Goal: Task Accomplishment & Management: Use online tool/utility

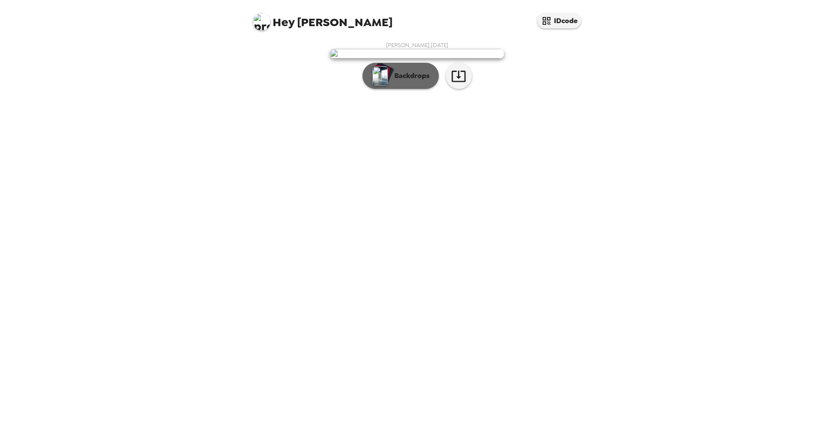
click at [405, 81] on p "Backdrops" at bounding box center [410, 76] width 40 height 10
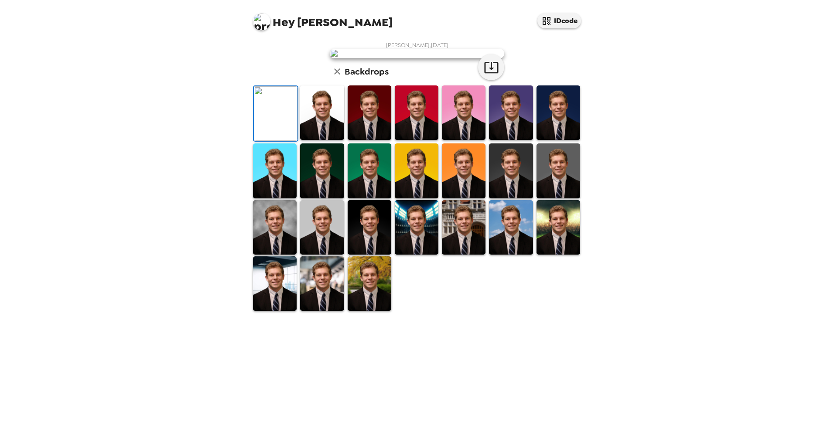
click at [326, 140] on img at bounding box center [322, 113] width 44 height 55
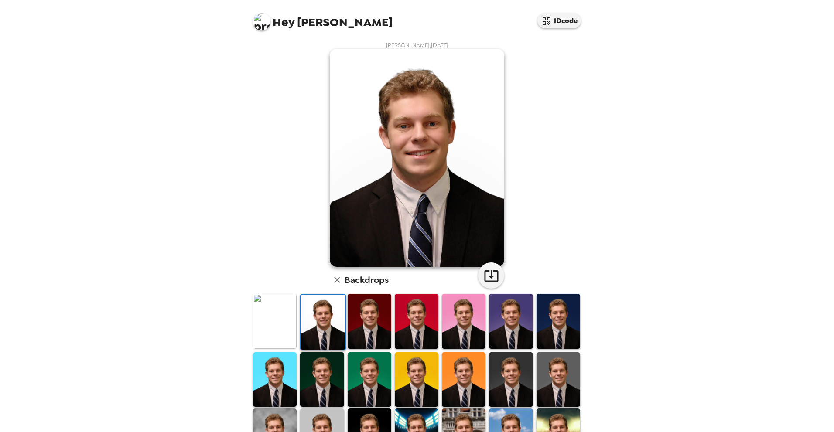
click at [462, 415] on img at bounding box center [464, 436] width 44 height 55
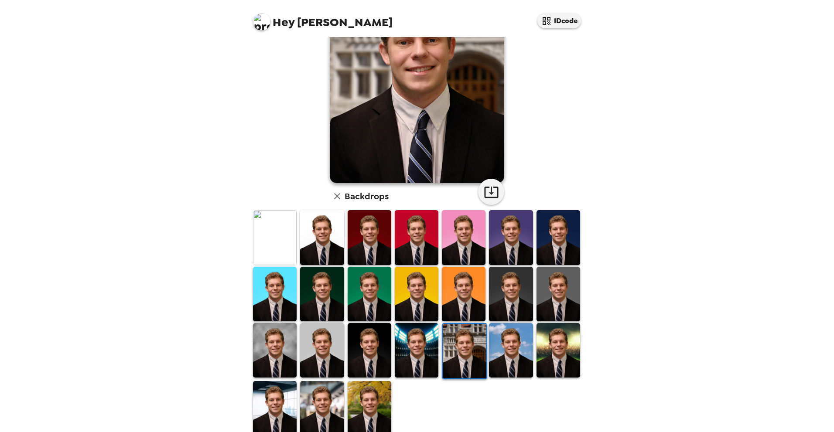
scroll to position [97, 0]
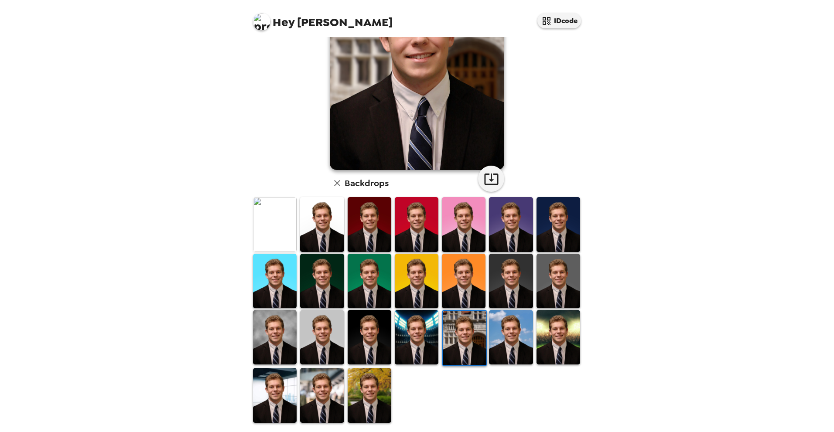
click at [431, 341] on img at bounding box center [417, 337] width 44 height 55
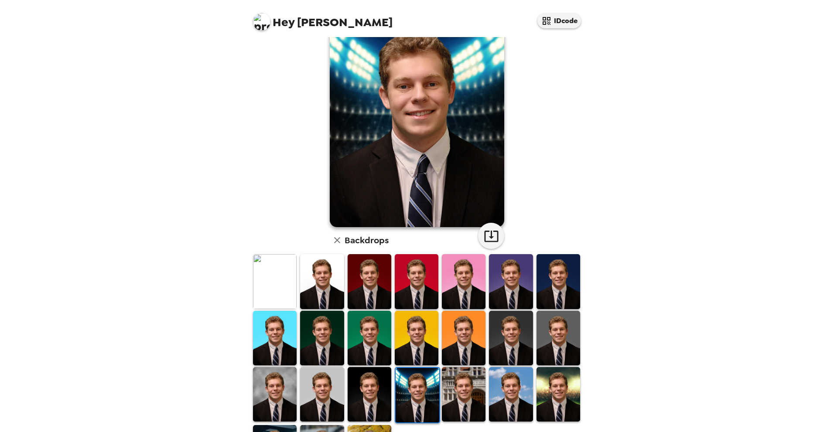
scroll to position [37, 0]
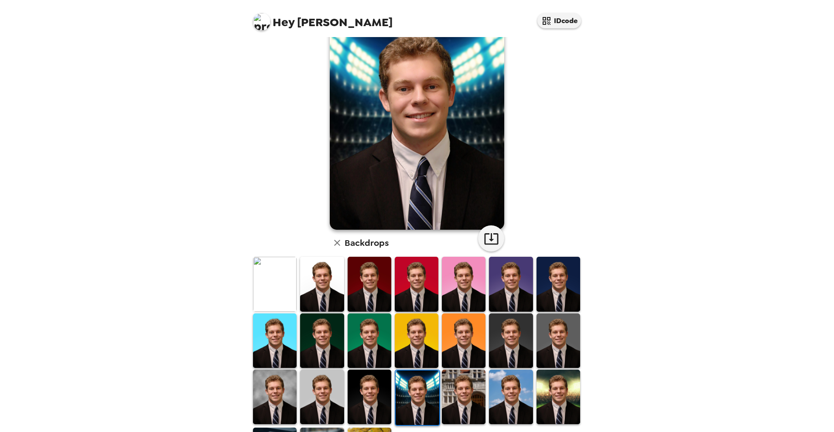
click at [551, 383] on img at bounding box center [559, 397] width 44 height 55
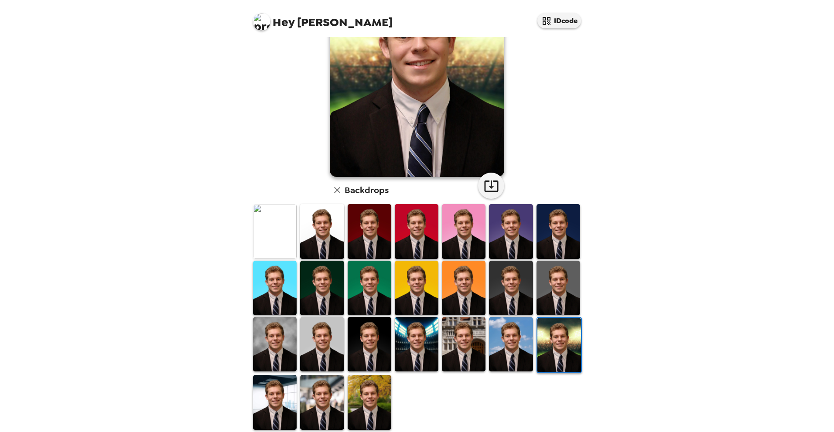
scroll to position [97, 0]
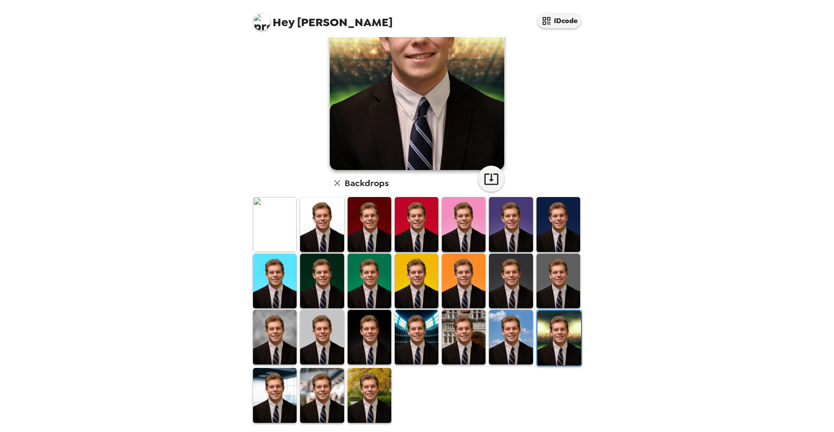
click at [331, 238] on img at bounding box center [322, 224] width 44 height 55
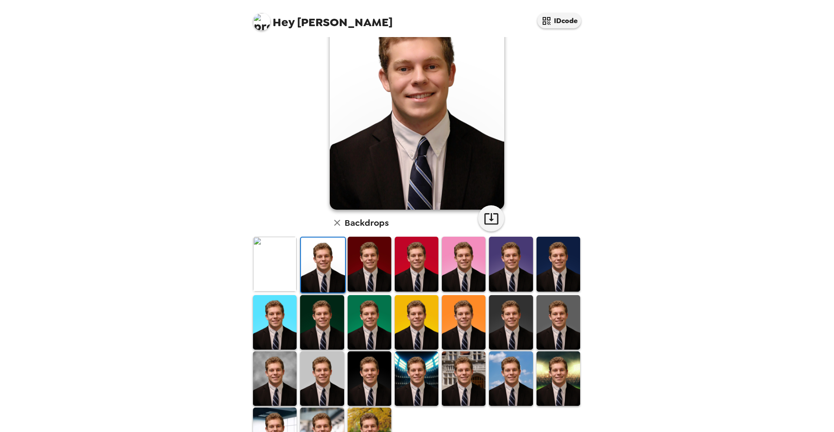
scroll to position [0, 0]
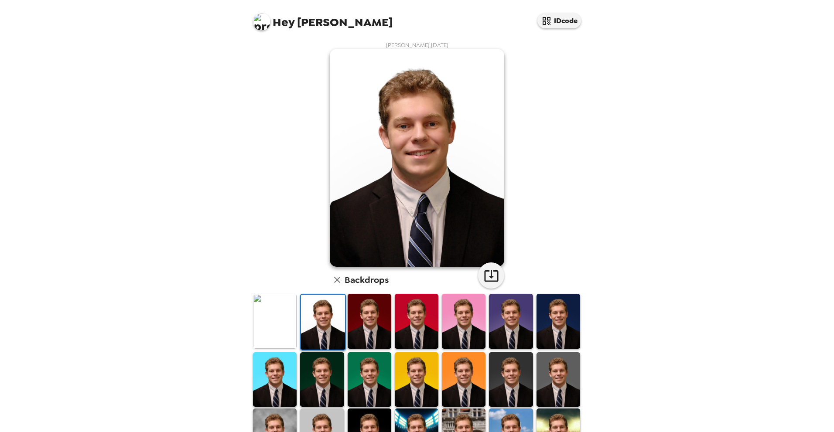
click at [325, 368] on img at bounding box center [322, 380] width 44 height 55
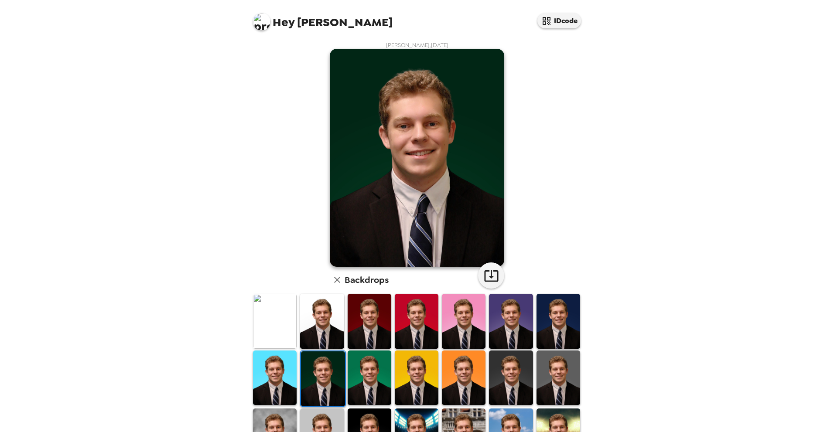
click at [564, 331] on img at bounding box center [559, 321] width 44 height 55
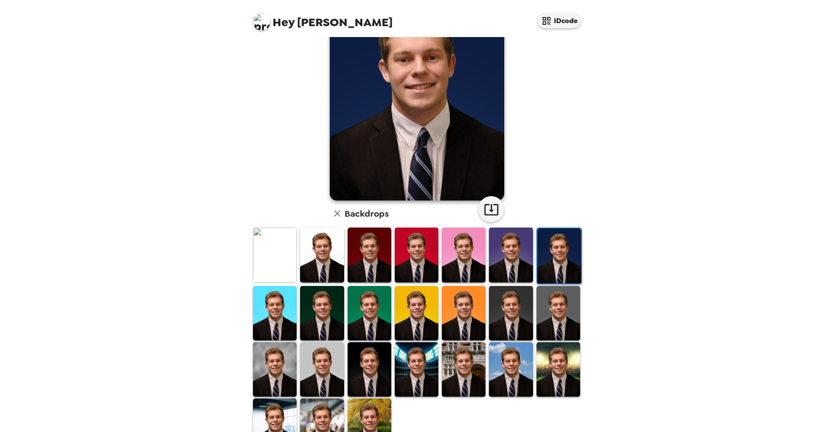
scroll to position [97, 0]
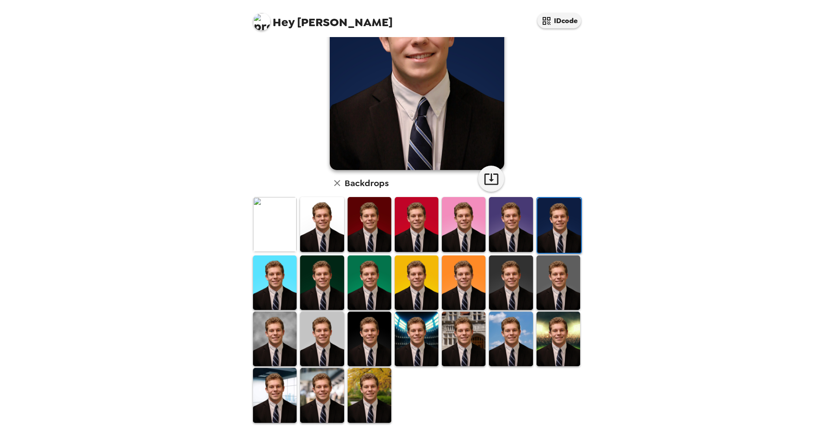
click at [359, 374] on img at bounding box center [370, 395] width 44 height 55
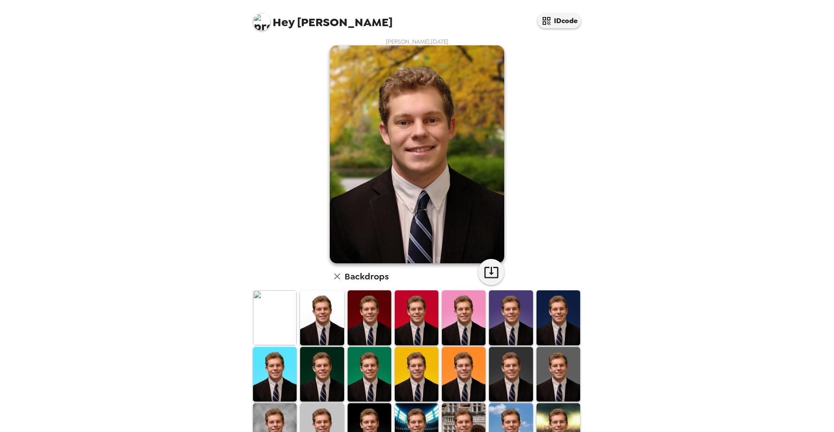
scroll to position [0, 0]
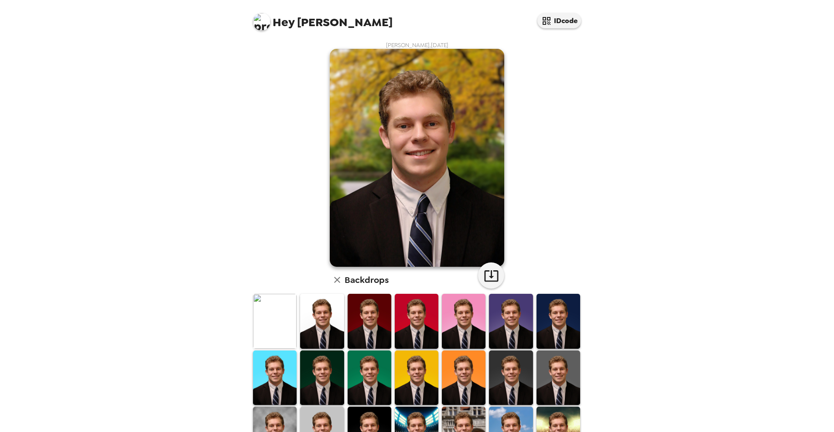
click at [274, 413] on img at bounding box center [275, 434] width 44 height 55
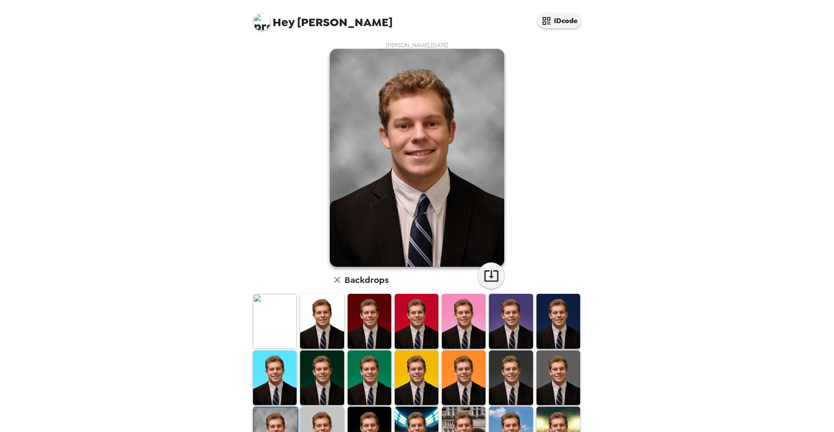
click at [327, 407] on img at bounding box center [322, 434] width 44 height 55
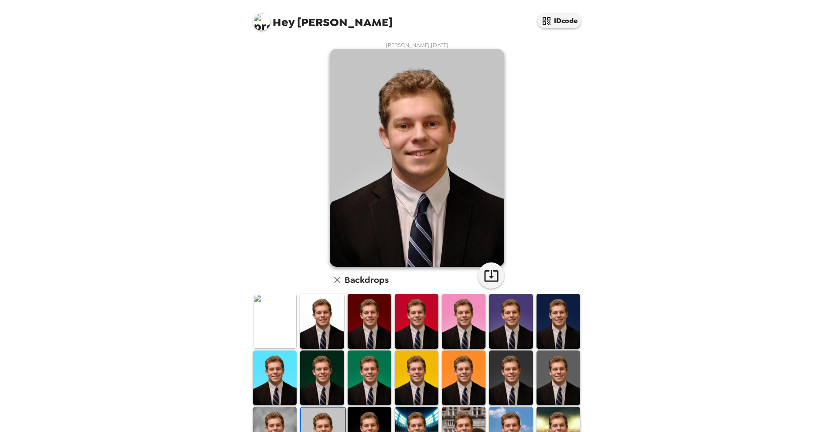
click at [287, 410] on img at bounding box center [275, 434] width 44 height 55
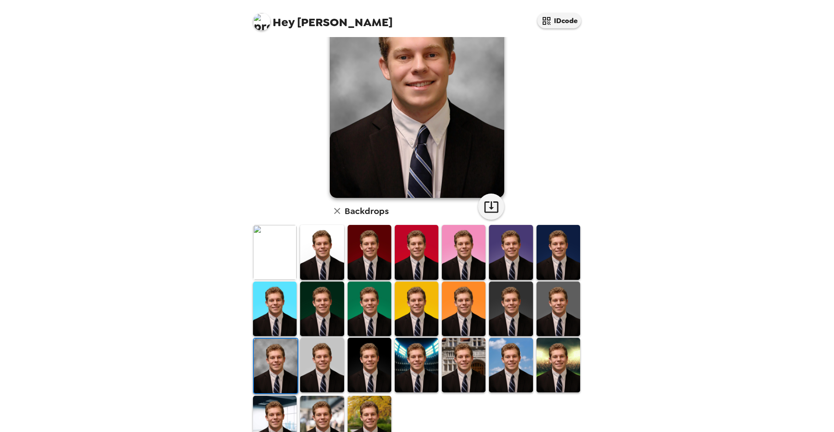
scroll to position [97, 0]
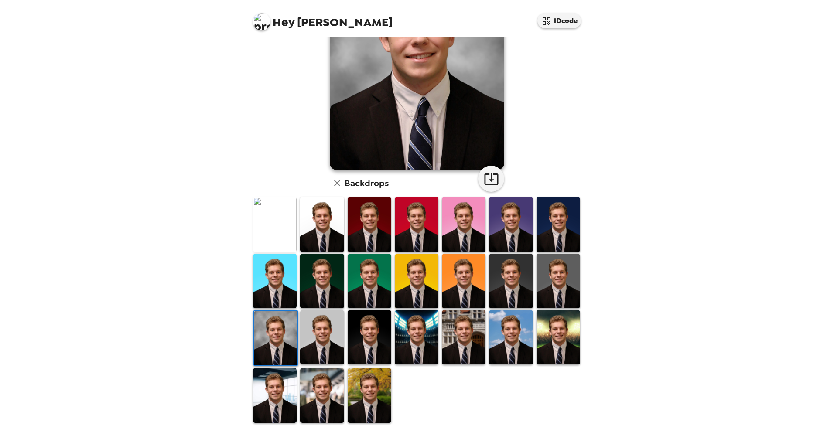
click at [323, 379] on img at bounding box center [322, 395] width 44 height 55
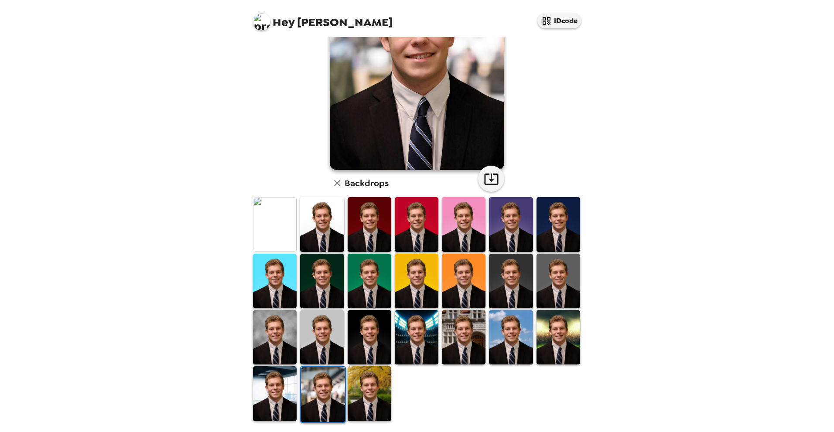
click at [584, 248] on div "[PERSON_NAME] , [DATE] Backdrops" at bounding box center [417, 184] width 349 height 488
click at [515, 341] on img at bounding box center [511, 337] width 44 height 55
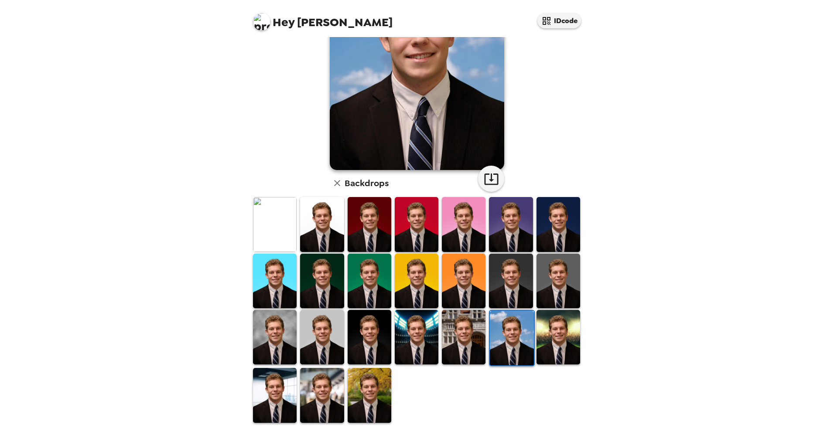
scroll to position [0, 0]
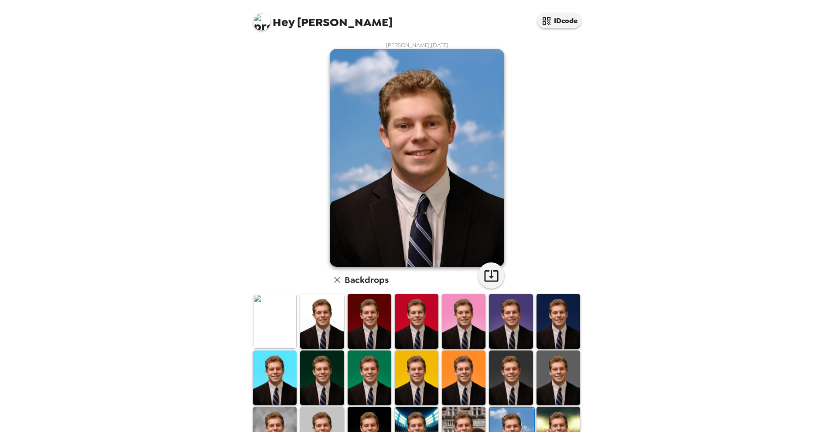
click at [281, 325] on img at bounding box center [275, 321] width 44 height 55
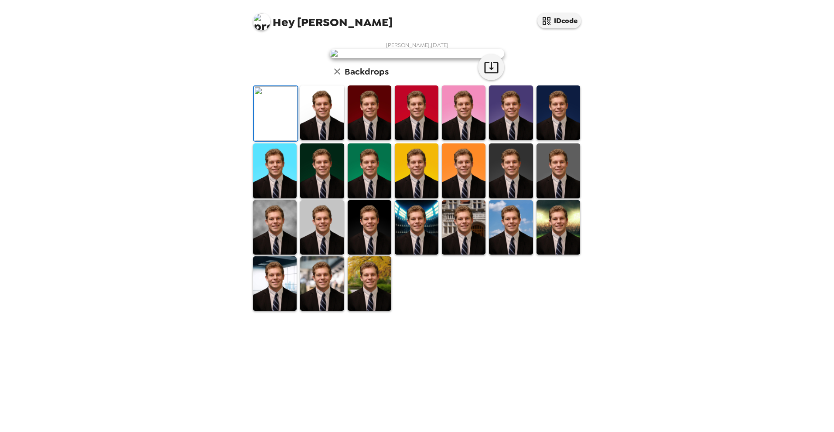
click at [307, 140] on img at bounding box center [322, 113] width 44 height 55
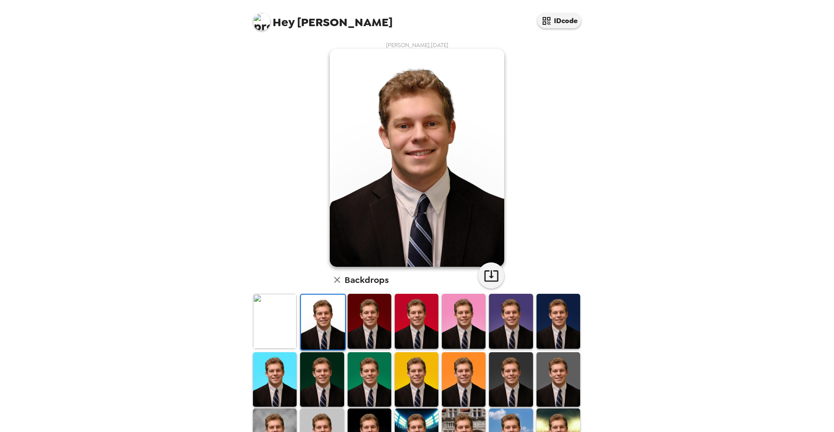
click at [278, 412] on img at bounding box center [275, 436] width 44 height 55
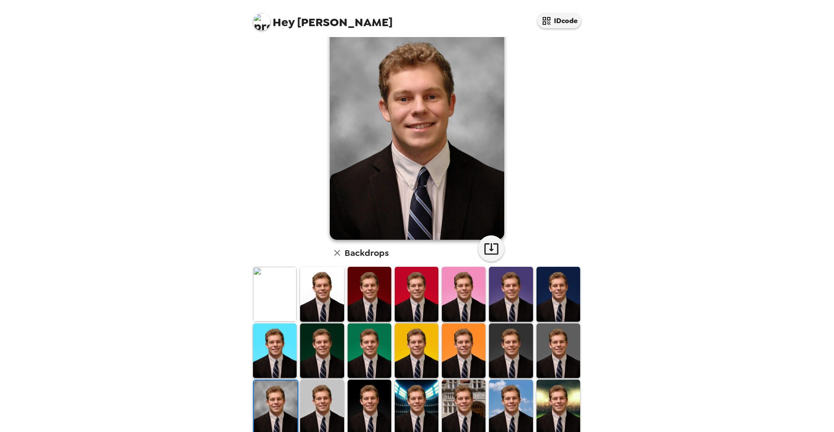
scroll to position [31, 0]
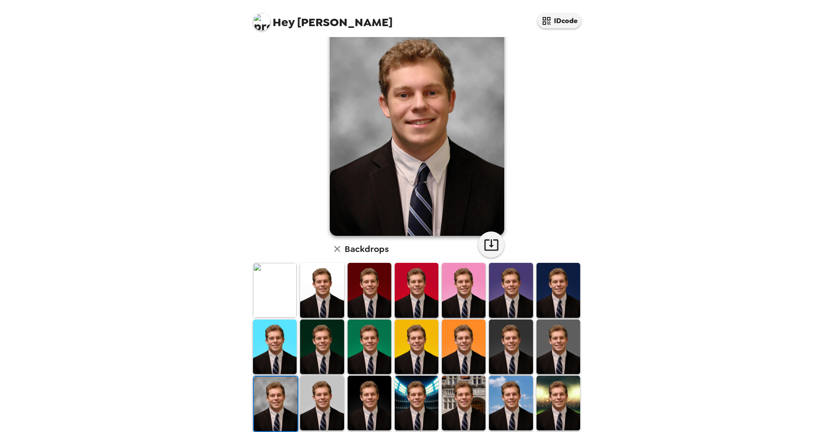
click at [561, 346] on img at bounding box center [559, 347] width 44 height 55
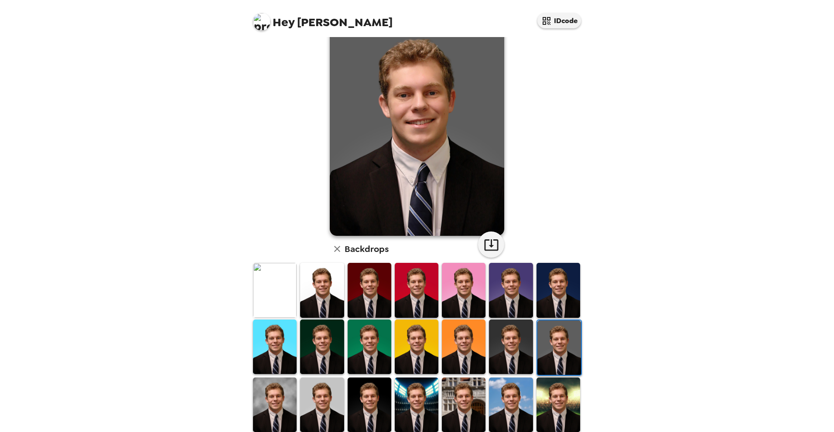
click at [511, 350] on img at bounding box center [511, 347] width 44 height 55
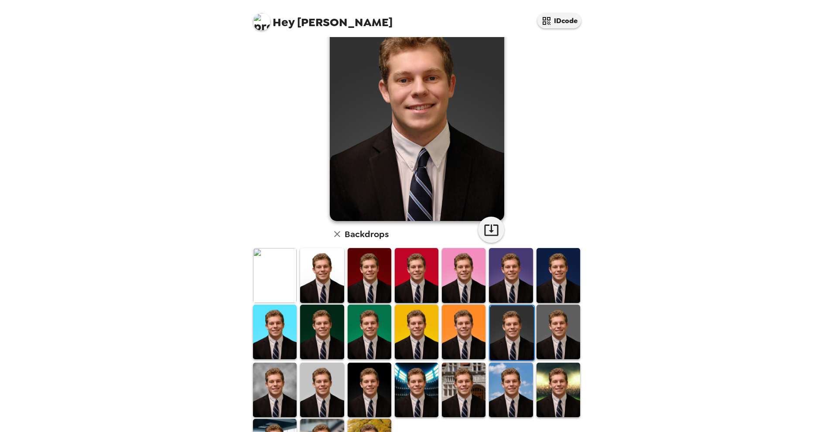
scroll to position [49, 0]
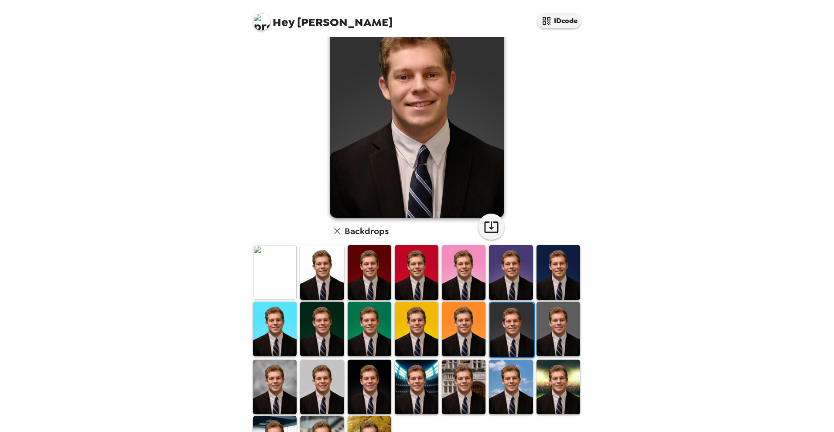
click at [550, 366] on img at bounding box center [559, 387] width 44 height 55
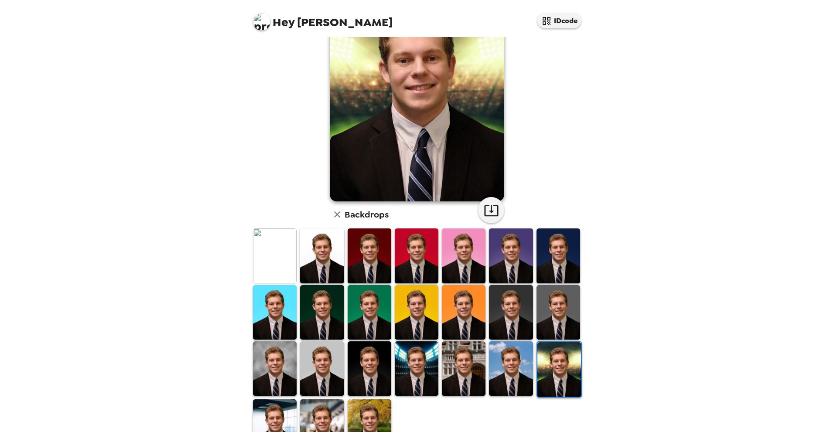
scroll to position [69, 0]
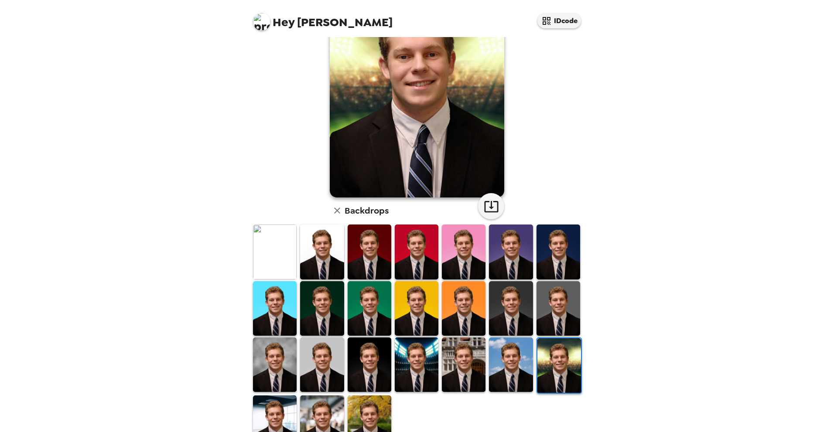
click at [367, 414] on img at bounding box center [370, 423] width 44 height 55
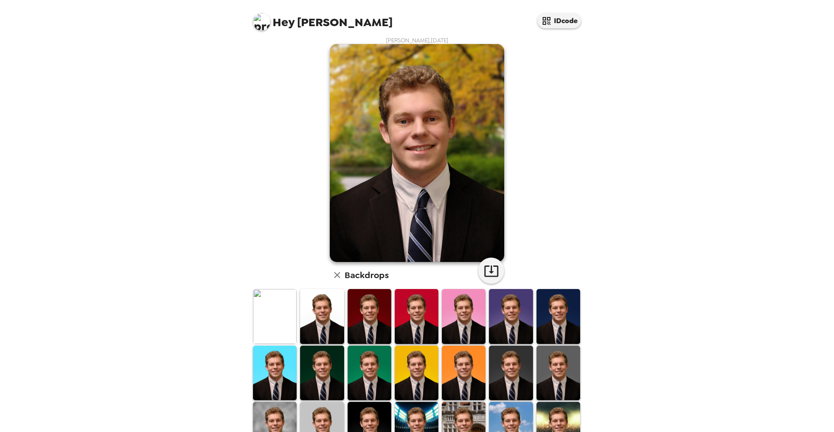
scroll to position [0, 0]
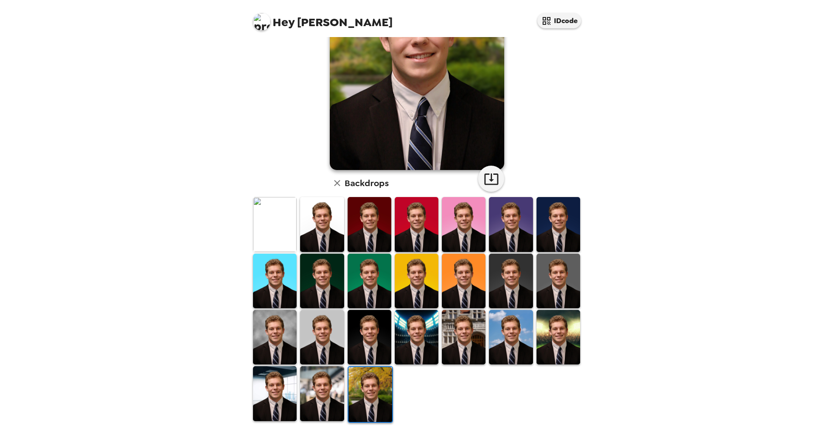
click at [288, 410] on img at bounding box center [275, 393] width 44 height 55
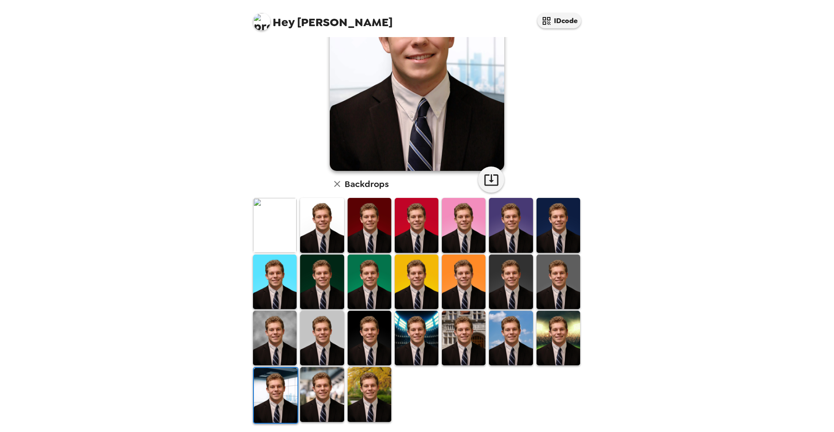
scroll to position [97, 0]
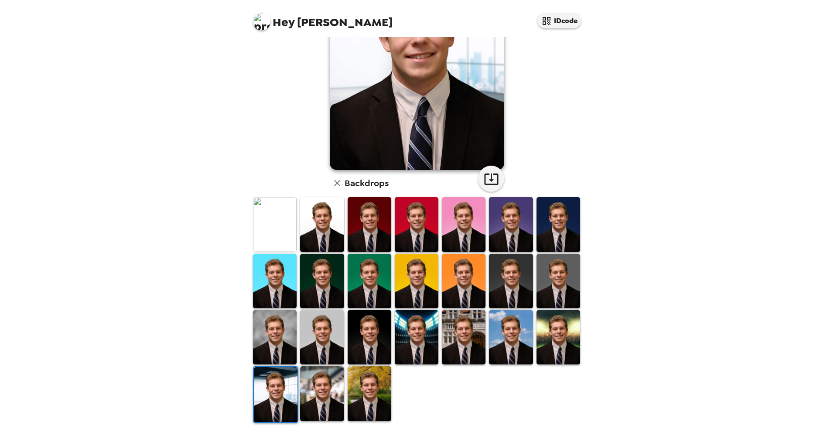
drag, startPoint x: 592, startPoint y: 341, endPoint x: 591, endPoint y: 327, distance: 13.6
click at [591, 327] on div "Hey [PERSON_NAME] IDcode [PERSON_NAME] , [DATE] Backdrops" at bounding box center [417, 216] width 834 height 432
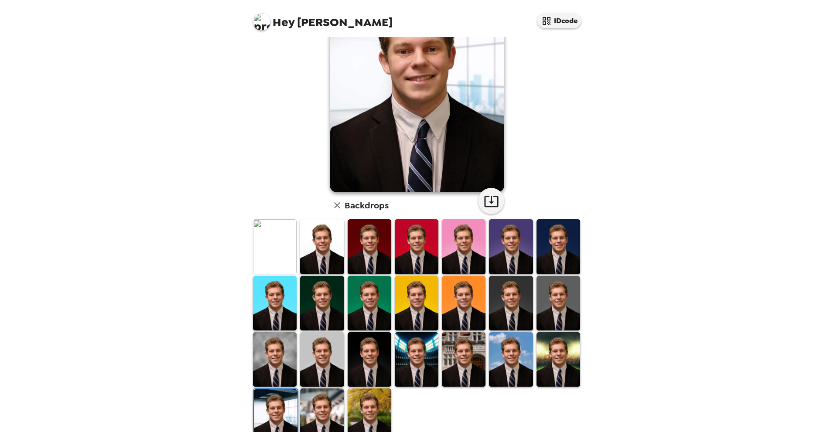
scroll to position [77, 0]
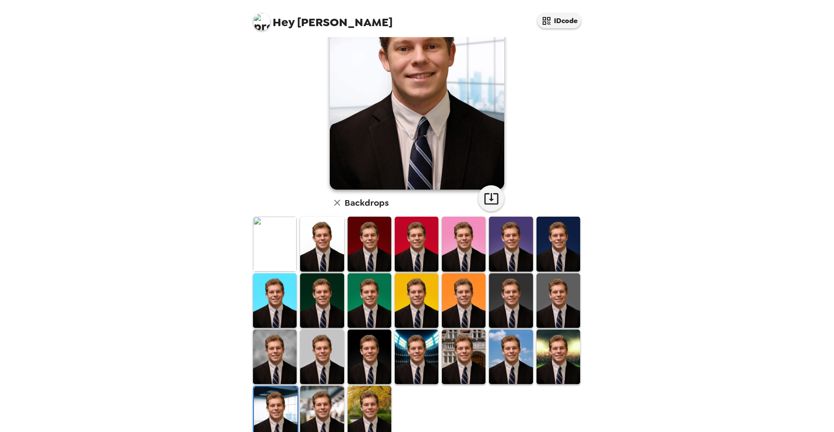
click at [324, 404] on img at bounding box center [322, 413] width 44 height 55
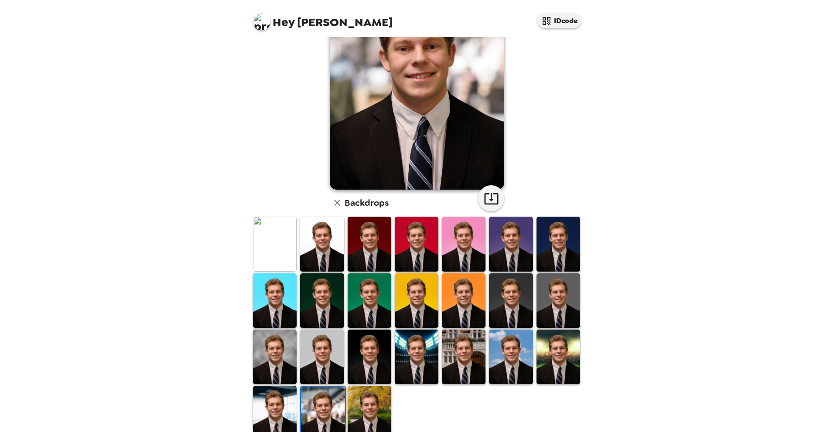
click at [428, 361] on img at bounding box center [417, 357] width 44 height 55
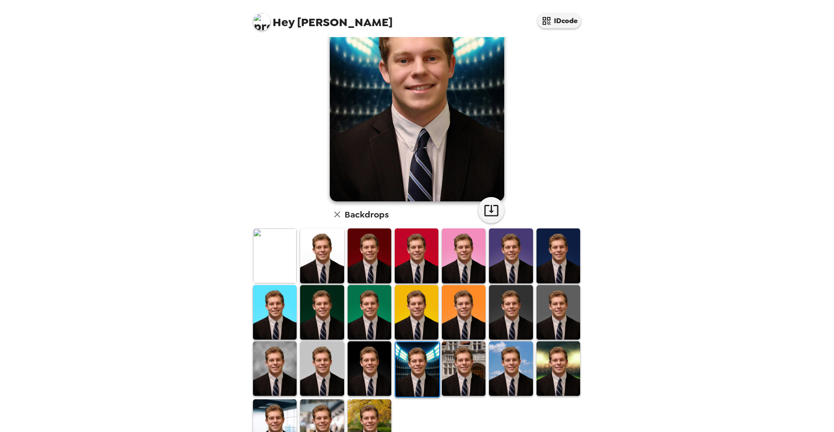
scroll to position [73, 0]
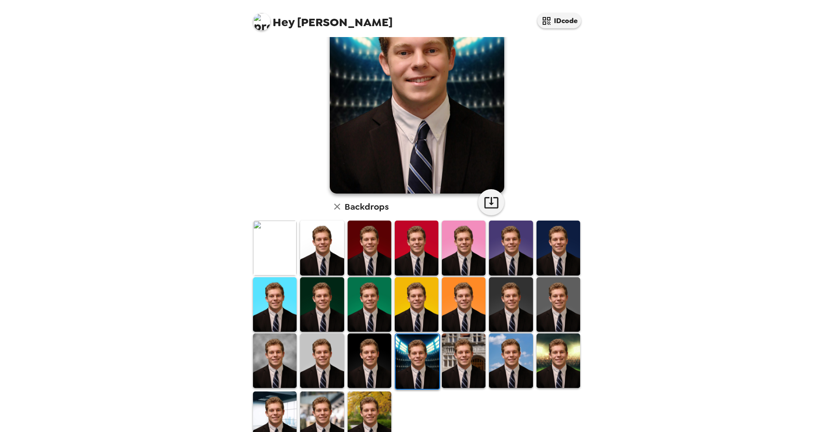
click at [269, 342] on img at bounding box center [275, 361] width 44 height 55
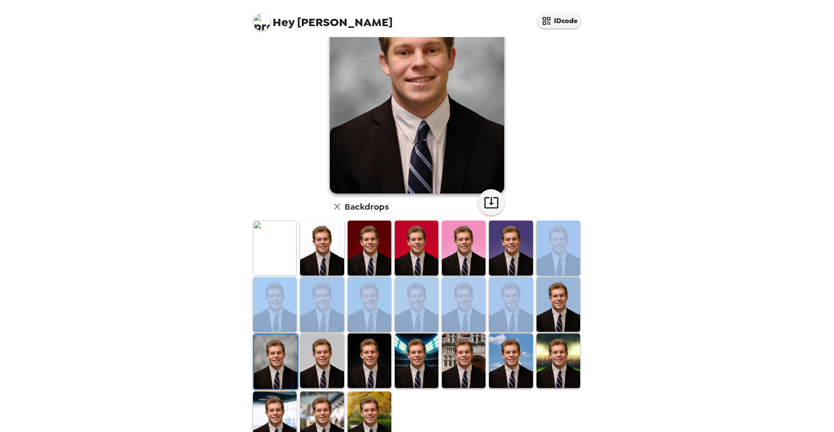
drag, startPoint x: 592, startPoint y: 296, endPoint x: 597, endPoint y: 243, distance: 53.9
click at [597, 243] on div "Hey [PERSON_NAME] IDcode [PERSON_NAME] , [DATE] Backdrops" at bounding box center [417, 216] width 834 height 432
drag, startPoint x: 597, startPoint y: 243, endPoint x: 631, endPoint y: 287, distance: 56.3
click at [631, 287] on div "Hey [PERSON_NAME] IDcode [PERSON_NAME] , [DATE] Backdrops" at bounding box center [417, 216] width 834 height 432
click at [566, 308] on img at bounding box center [559, 304] width 44 height 55
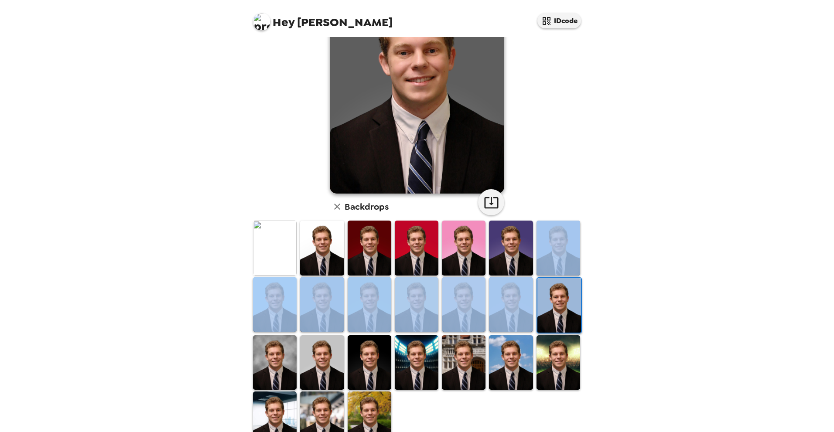
click at [312, 318] on img at bounding box center [322, 304] width 44 height 55
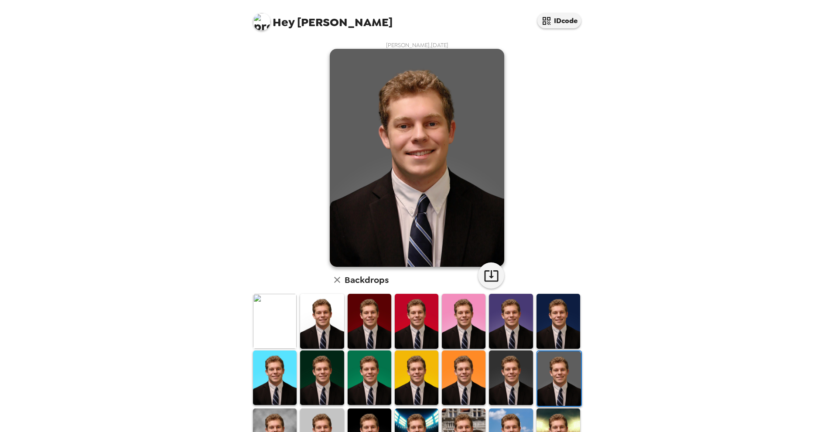
click at [284, 373] on img at bounding box center [275, 378] width 44 height 55
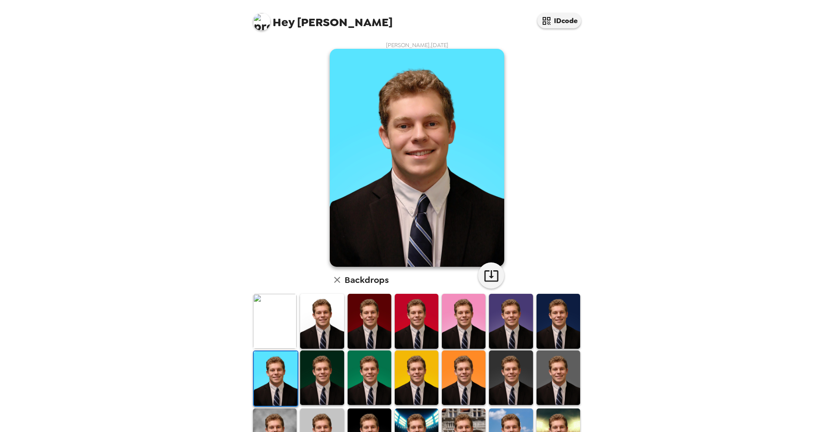
click at [422, 332] on img at bounding box center [417, 321] width 44 height 55
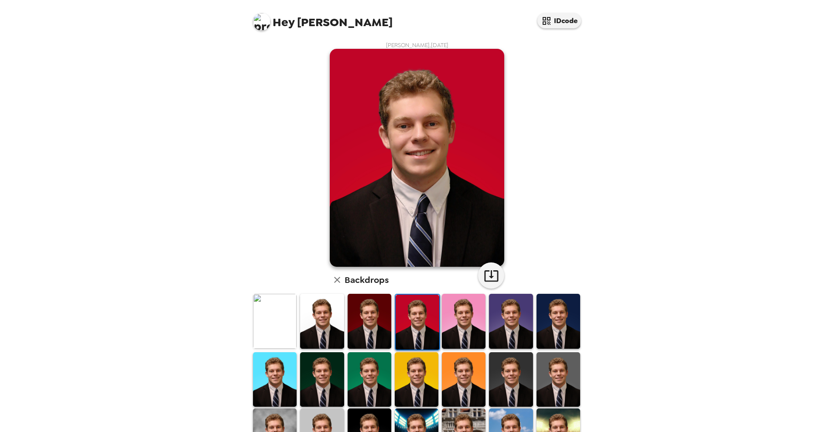
click at [421, 376] on img at bounding box center [417, 380] width 44 height 55
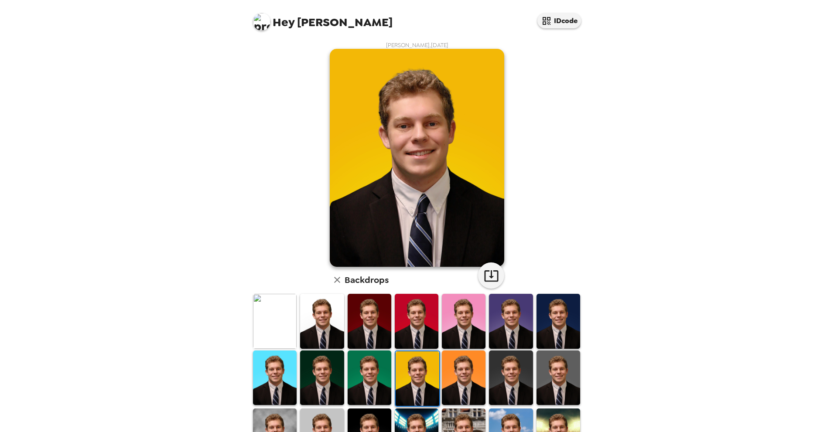
click at [424, 327] on img at bounding box center [417, 321] width 44 height 55
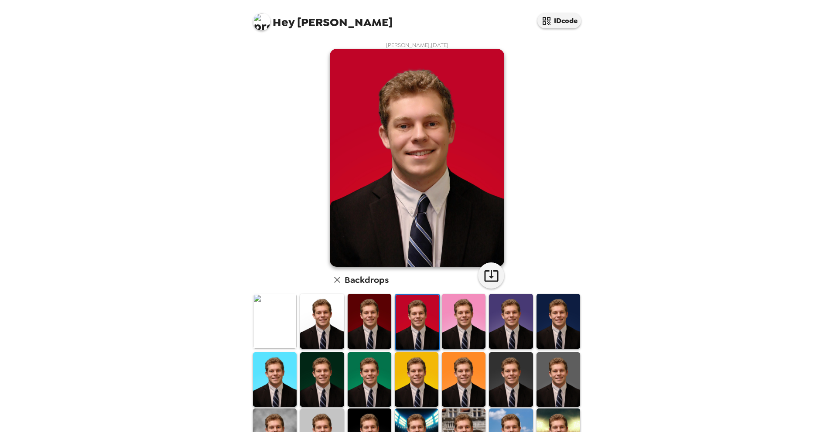
click at [332, 336] on img at bounding box center [322, 321] width 44 height 55
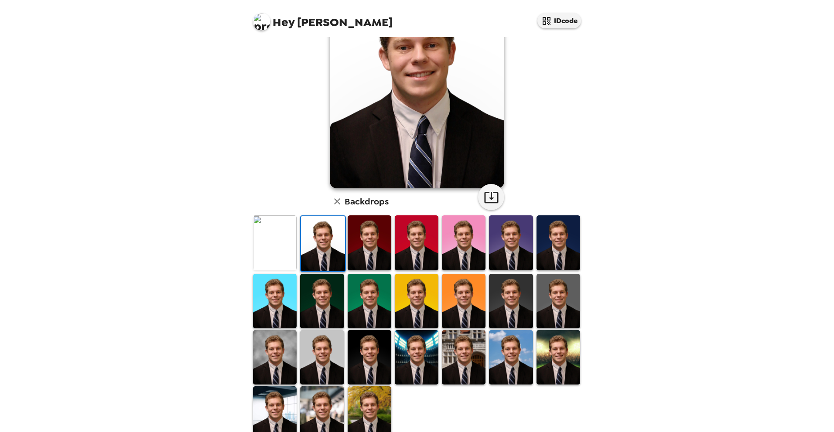
scroll to position [79, 0]
click at [379, 260] on img at bounding box center [370, 242] width 44 height 55
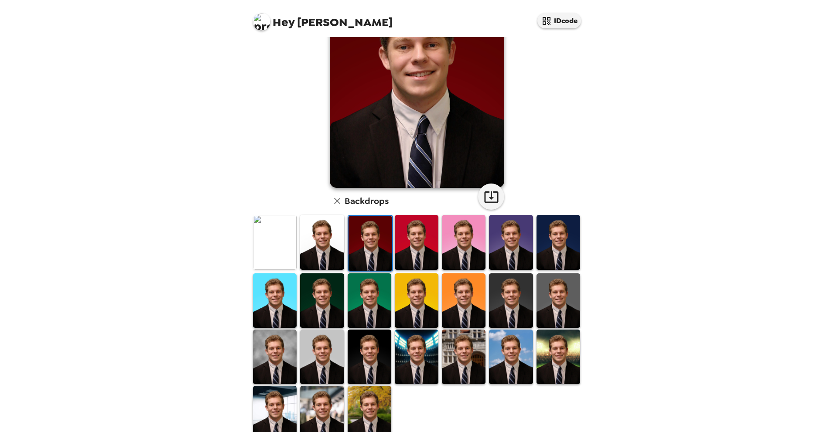
click at [268, 233] on img at bounding box center [275, 242] width 44 height 55
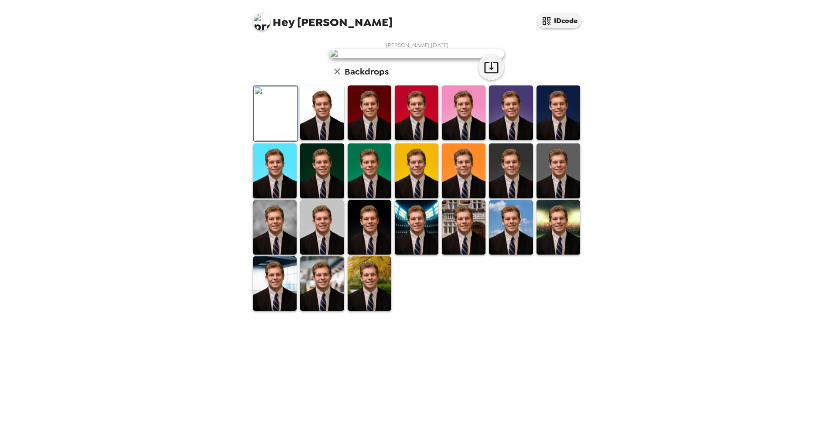
click at [307, 140] on img at bounding box center [322, 113] width 44 height 55
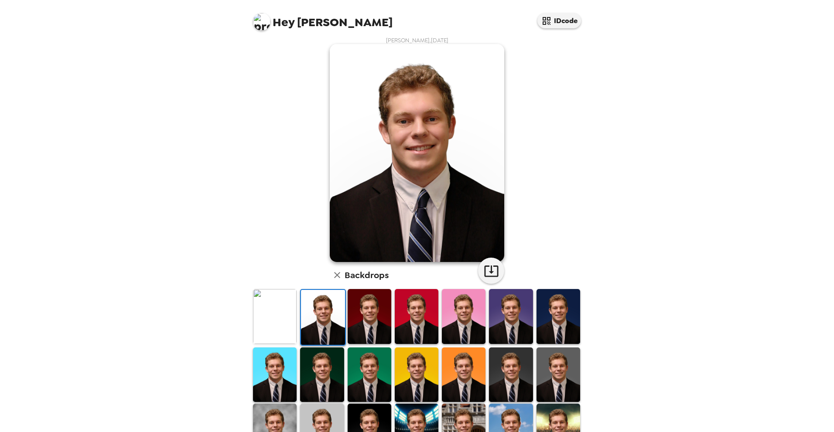
scroll to position [4, 0]
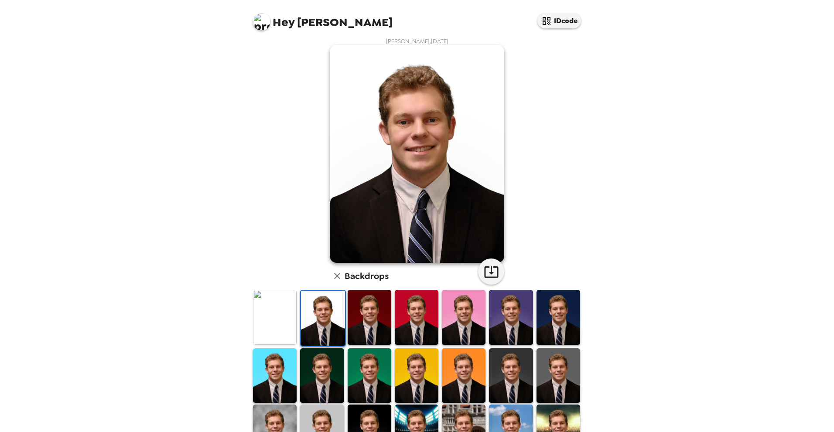
click at [469, 332] on img at bounding box center [464, 317] width 44 height 55
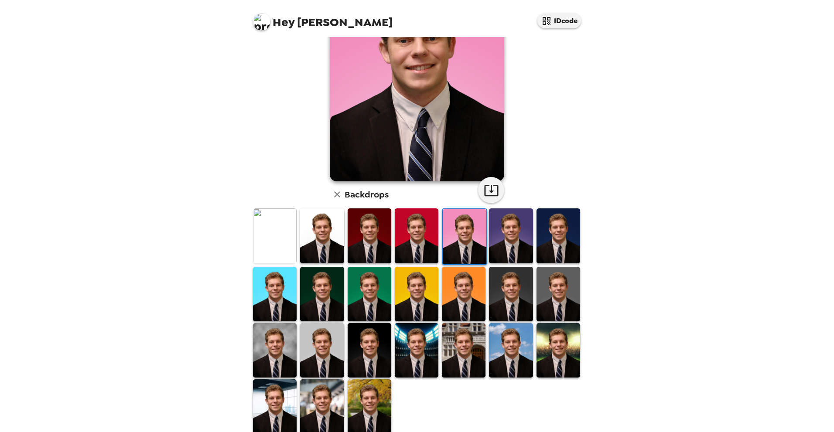
scroll to position [86, 0]
click at [375, 389] on img at bounding box center [370, 406] width 44 height 55
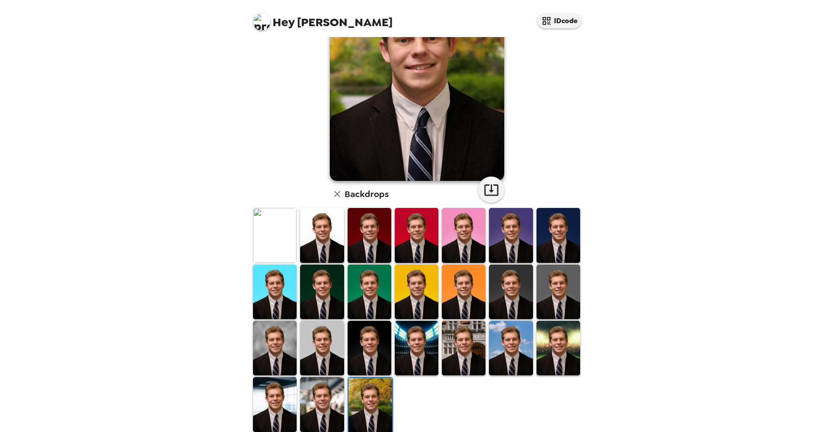
click at [316, 258] on img at bounding box center [322, 235] width 44 height 55
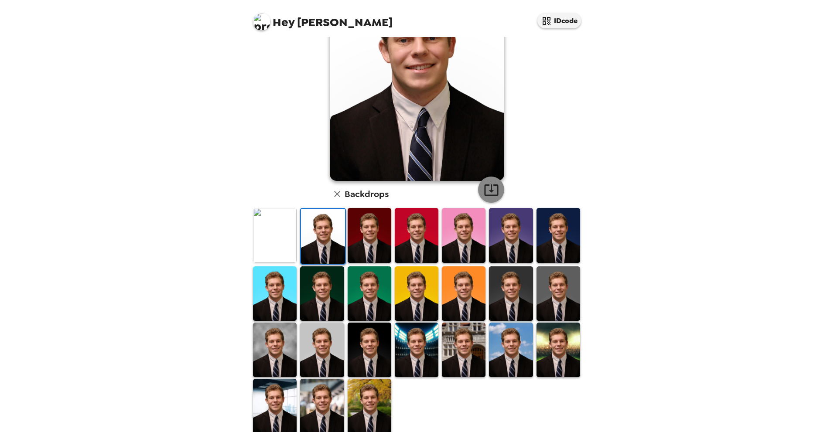
click at [494, 188] on icon "button" at bounding box center [491, 190] width 14 height 11
click at [325, 346] on img at bounding box center [322, 350] width 44 height 55
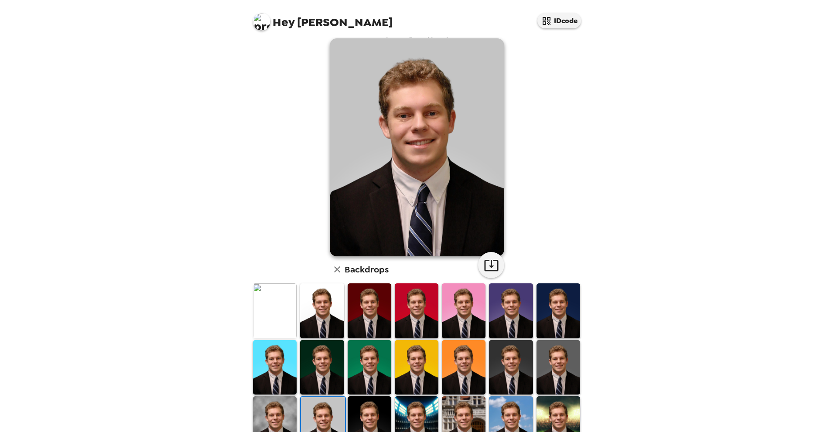
scroll to position [10, 0]
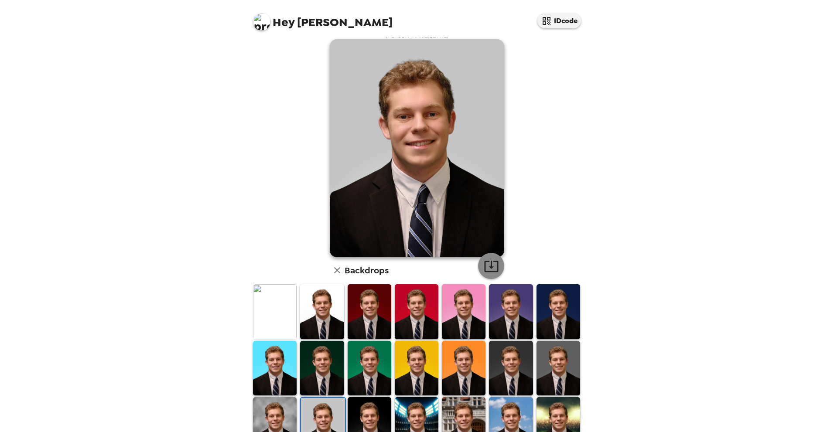
click at [491, 266] on icon "button" at bounding box center [491, 266] width 15 height 15
click at [548, 361] on img at bounding box center [559, 368] width 44 height 55
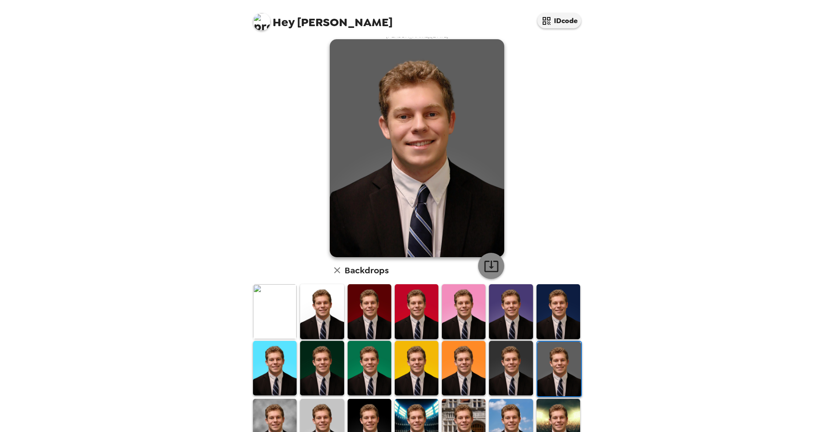
click at [493, 271] on icon "button" at bounding box center [491, 266] width 15 height 15
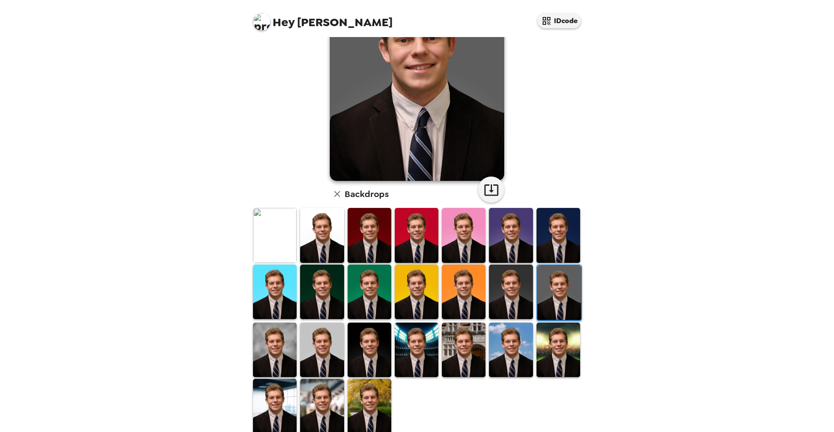
scroll to position [97, 0]
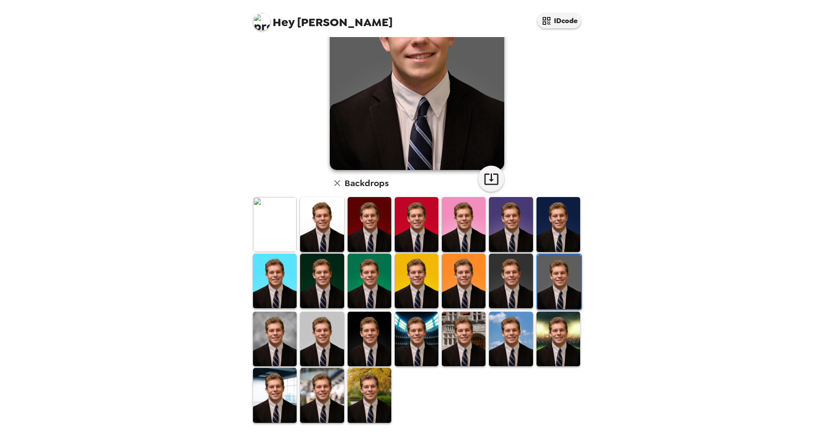
click at [266, 234] on img at bounding box center [275, 224] width 44 height 55
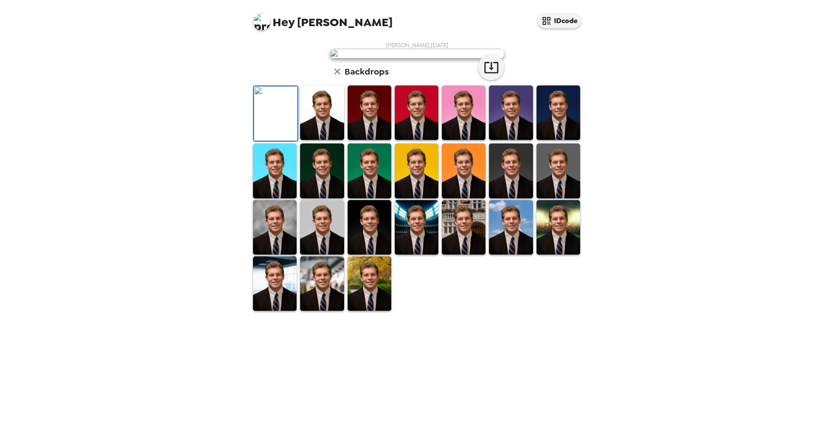
scroll to position [0, 0]
click at [488, 75] on icon "button" at bounding box center [491, 67] width 15 height 15
click at [334, 140] on img at bounding box center [322, 113] width 44 height 55
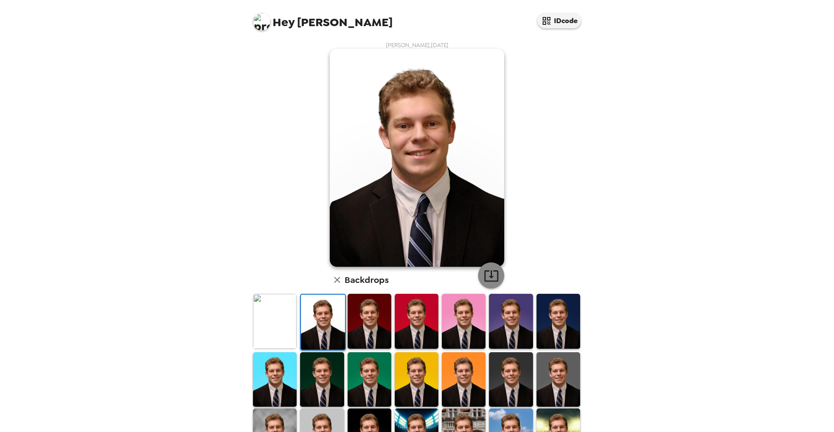
click at [495, 275] on icon "button" at bounding box center [491, 275] width 14 height 11
click at [703, 171] on div "Hey [PERSON_NAME] IDcode [PERSON_NAME] , [DATE] Backdrops" at bounding box center [417, 216] width 834 height 432
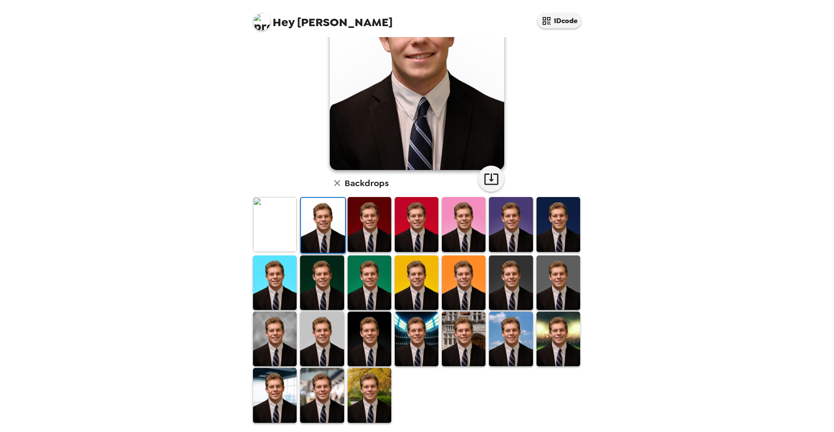
click at [370, 400] on img at bounding box center [370, 395] width 44 height 55
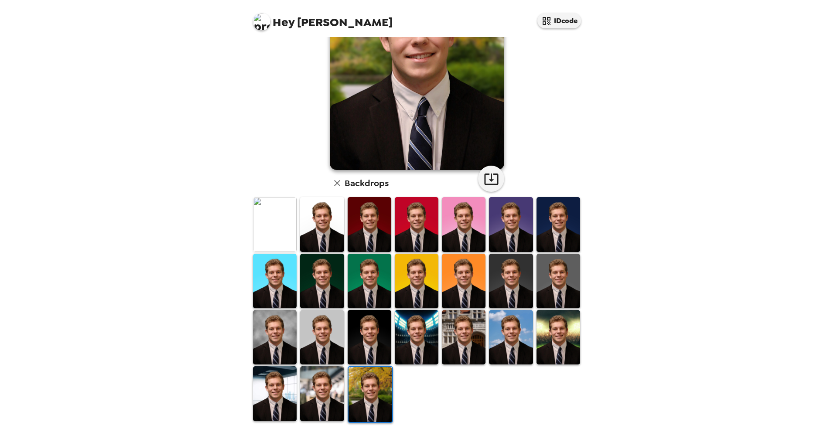
scroll to position [0, 0]
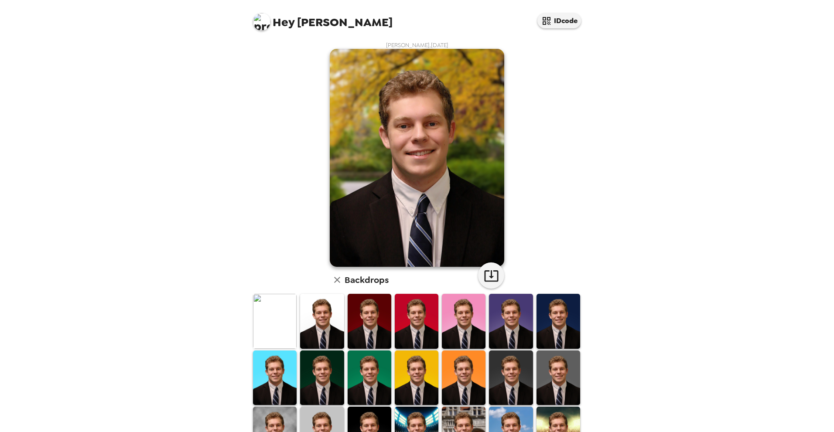
click at [512, 411] on img at bounding box center [511, 434] width 44 height 55
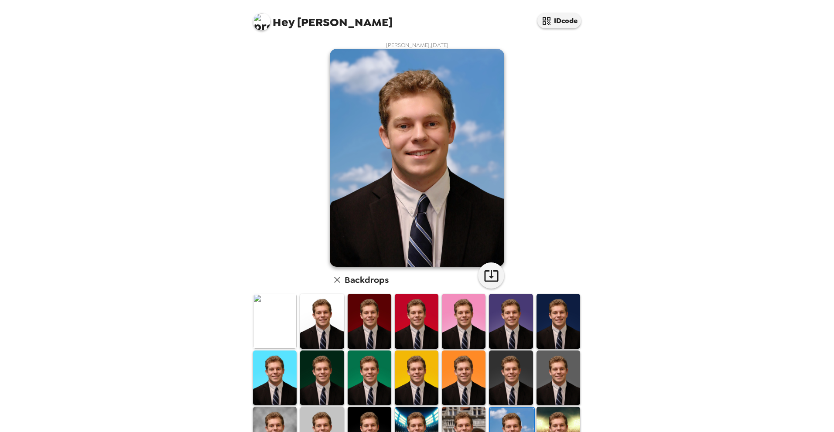
click at [564, 322] on img at bounding box center [559, 321] width 44 height 55
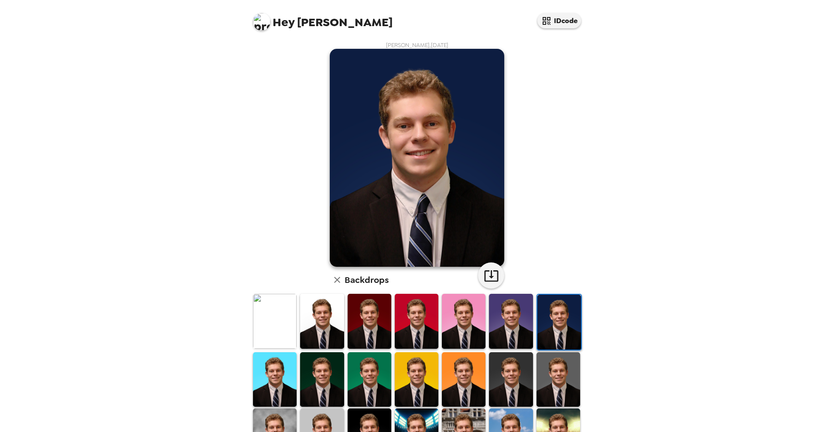
click at [564, 369] on img at bounding box center [559, 380] width 44 height 55
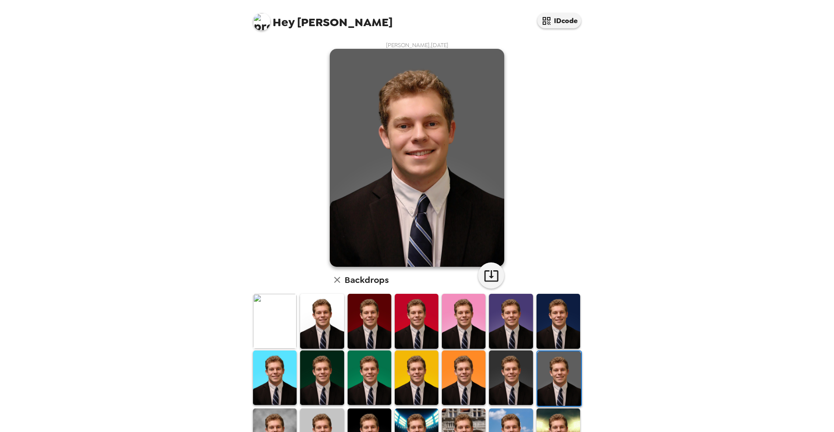
scroll to position [60, 0]
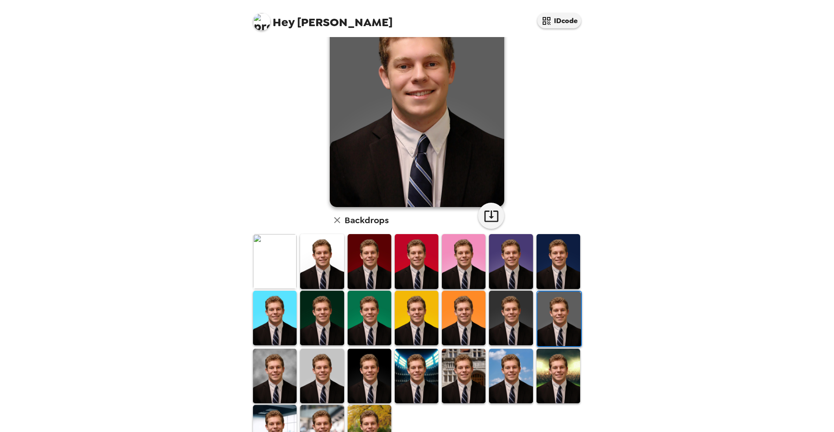
click at [538, 377] on img at bounding box center [559, 376] width 44 height 55
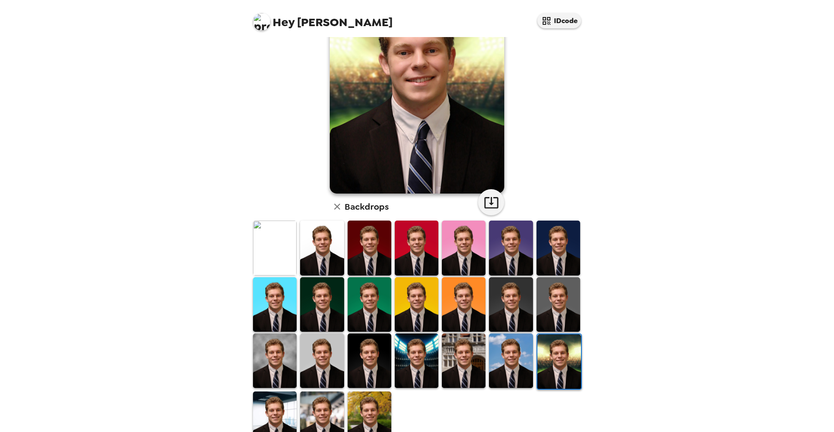
scroll to position [79, 0]
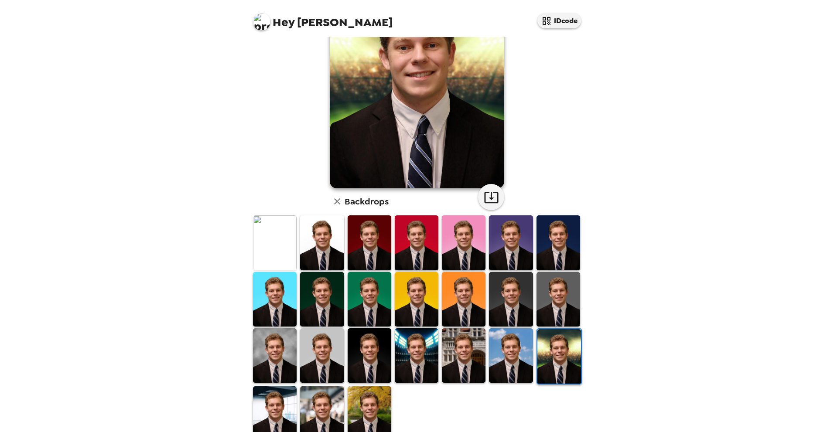
click at [459, 367] on img at bounding box center [464, 356] width 44 height 55
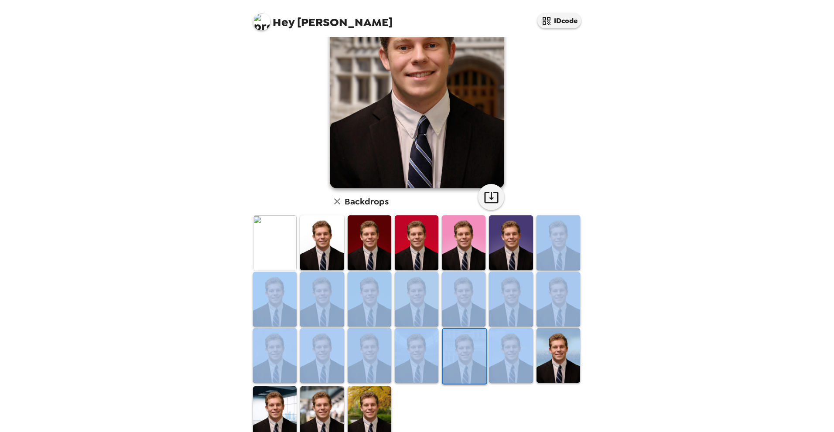
drag, startPoint x: 592, startPoint y: 338, endPoint x: 594, endPoint y: 265, distance: 72.9
click at [594, 265] on div "Hey [PERSON_NAME] IDcode [PERSON_NAME] , [DATE] Backdrops" at bounding box center [417, 216] width 834 height 432
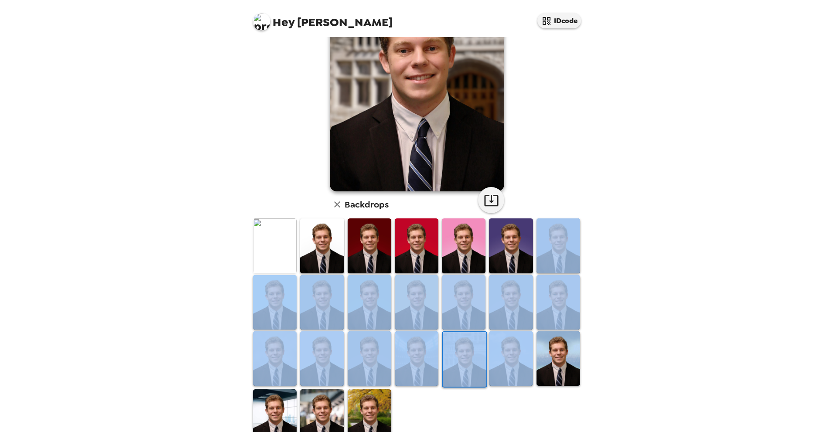
scroll to position [97, 0]
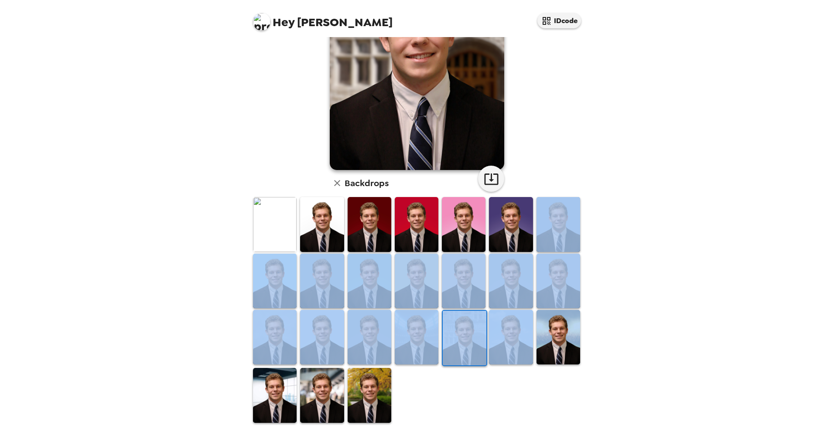
click at [290, 411] on img at bounding box center [275, 395] width 44 height 55
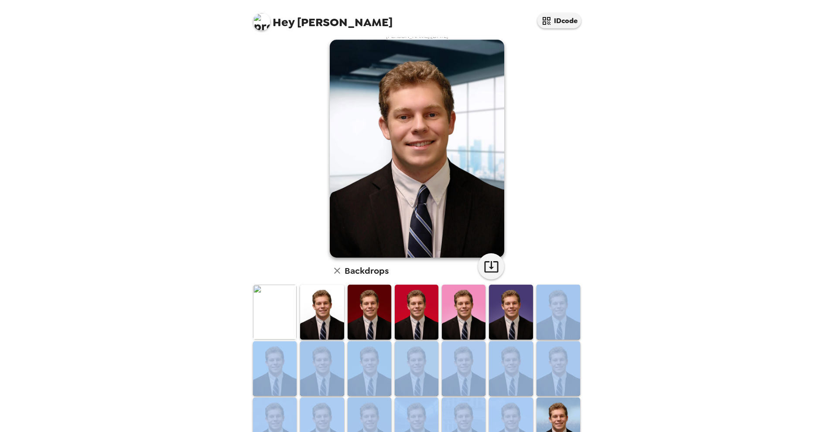
scroll to position [0, 0]
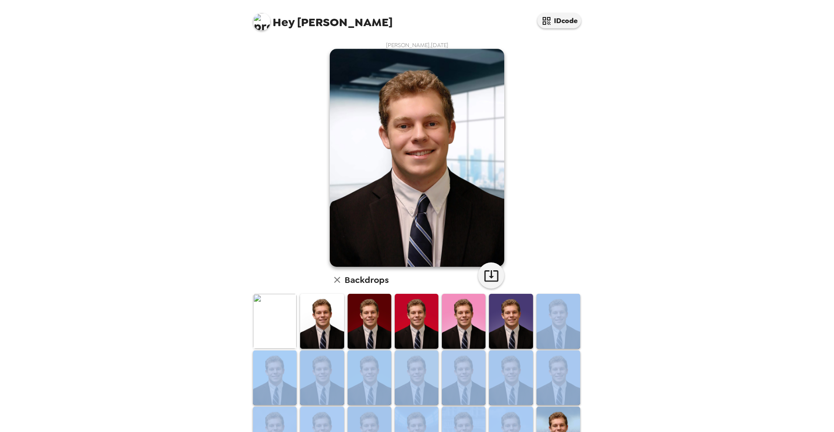
click at [538, 268] on div "[PERSON_NAME] , [DATE] Backdrops" at bounding box center [417, 280] width 332 height 479
click at [560, 407] on img at bounding box center [559, 434] width 44 height 55
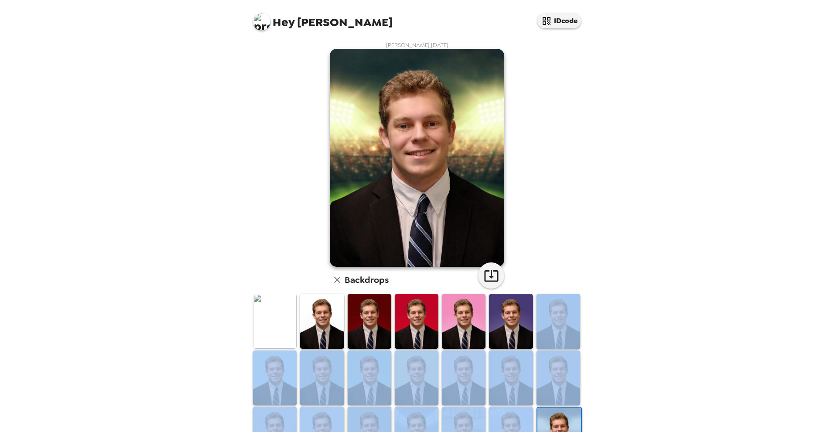
click at [565, 380] on img at bounding box center [559, 378] width 44 height 55
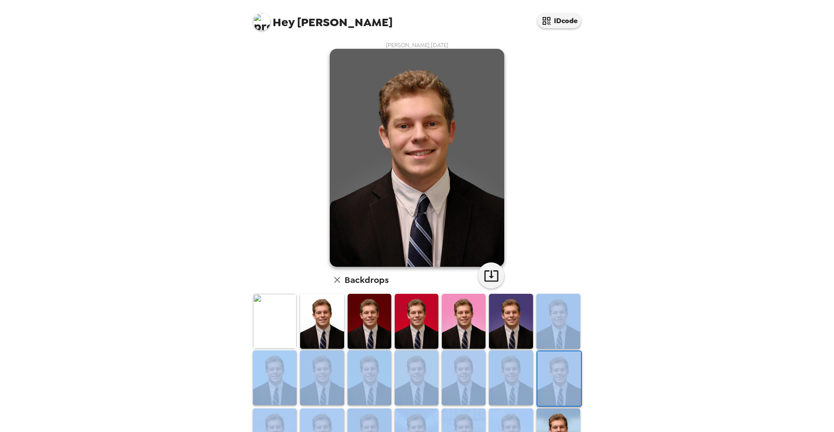
drag, startPoint x: 551, startPoint y: 374, endPoint x: 574, endPoint y: 393, distance: 29.8
click at [613, 391] on div "Hey [PERSON_NAME] IDcode [PERSON_NAME] , [DATE] Backdrops" at bounding box center [417, 216] width 834 height 432
